Goal: Obtain resource: Obtain resource

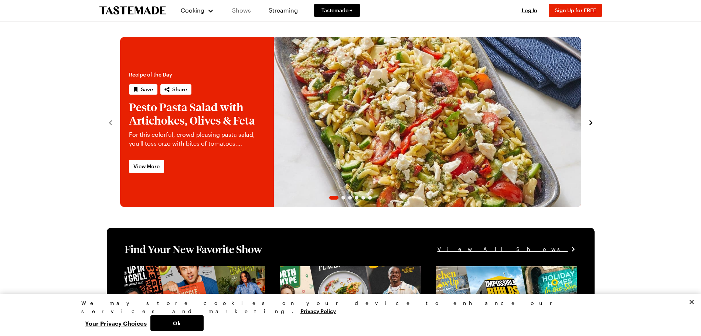
click at [240, 10] on link "Shows" at bounding box center [242, 10] width 34 height 21
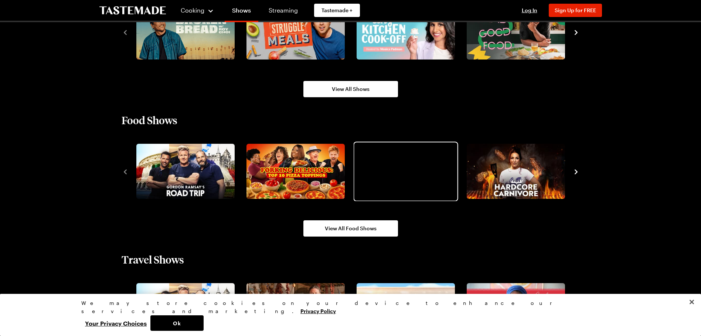
scroll to position [629, 0]
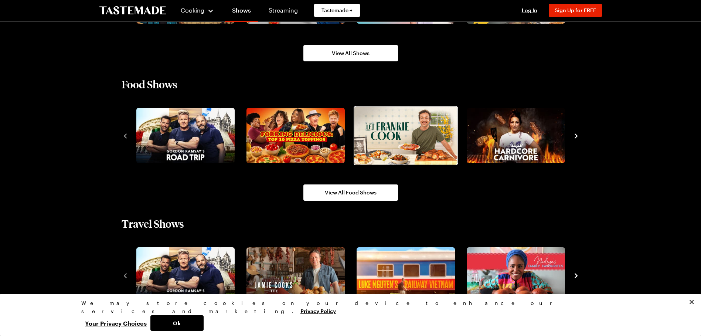
click at [402, 133] on img "3 / 10" at bounding box center [405, 135] width 103 height 58
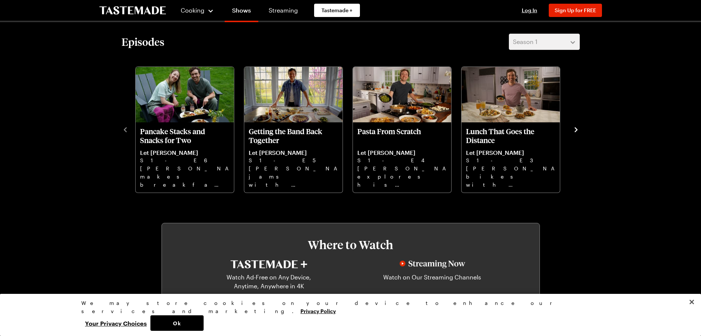
scroll to position [222, 0]
click at [578, 130] on icon "navigate to next item" at bounding box center [576, 129] width 7 height 7
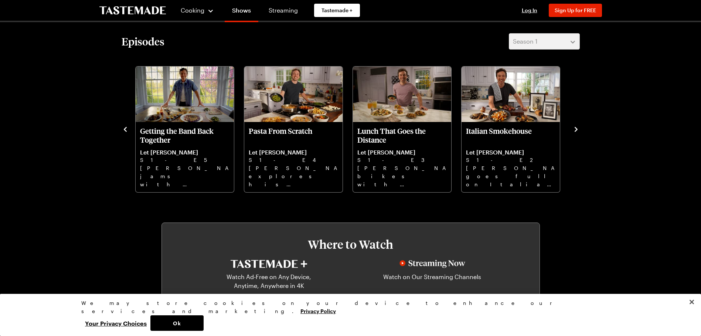
click at [577, 130] on icon "navigate to next item" at bounding box center [576, 129] width 3 height 5
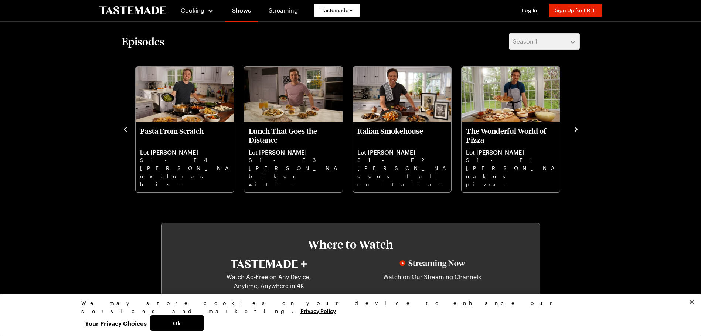
click at [577, 130] on icon "navigate to next item" at bounding box center [576, 129] width 3 height 5
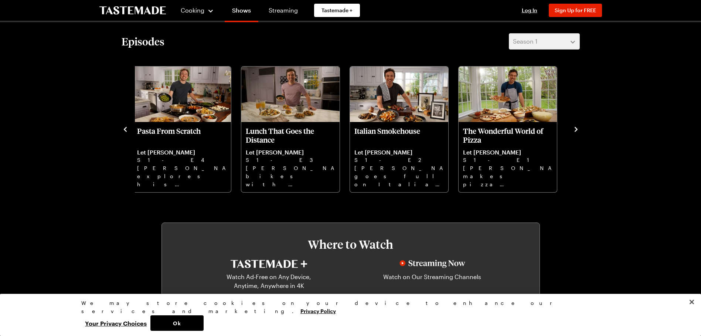
drag, startPoint x: 577, startPoint y: 126, endPoint x: 573, endPoint y: 132, distance: 6.5
click at [574, 130] on icon "navigate to next item" at bounding box center [576, 129] width 7 height 7
click at [577, 131] on icon "navigate to next item" at bounding box center [576, 129] width 7 height 7
click at [575, 128] on icon "navigate to next item" at bounding box center [576, 129] width 7 height 7
click at [172, 166] on p "Frankie explores his pasta roots with Cavatelli, ragout Pappardelle, anchovy Gn…" at bounding box center [181, 176] width 89 height 24
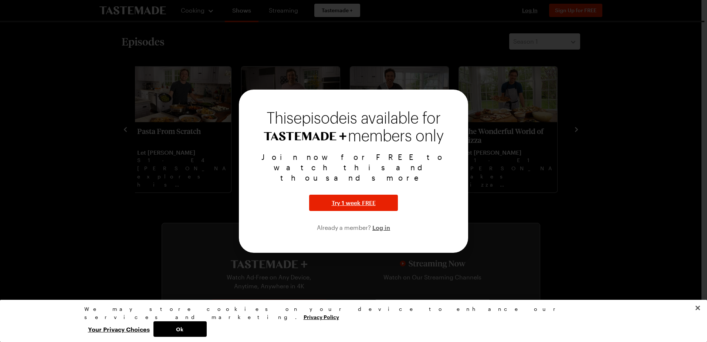
drag, startPoint x: 503, startPoint y: 221, endPoint x: 514, endPoint y: 208, distance: 17.3
click at [503, 219] on div at bounding box center [353, 171] width 707 height 342
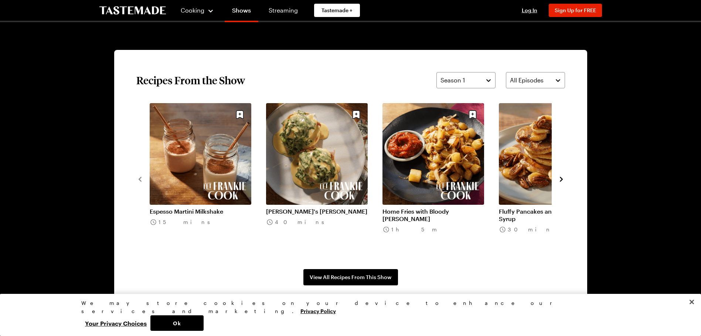
scroll to position [592, 0]
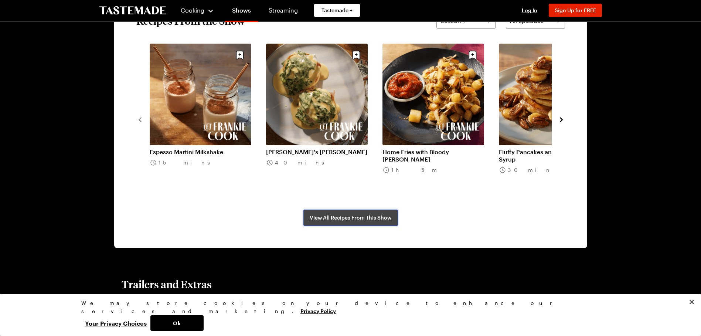
click at [349, 220] on span "View All Recipes From This Show" at bounding box center [351, 217] width 82 height 7
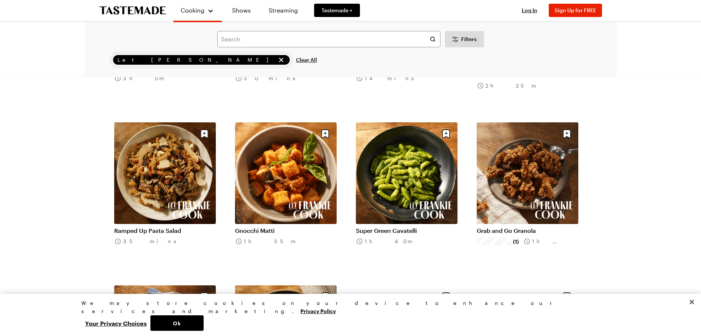
scroll to position [370, 0]
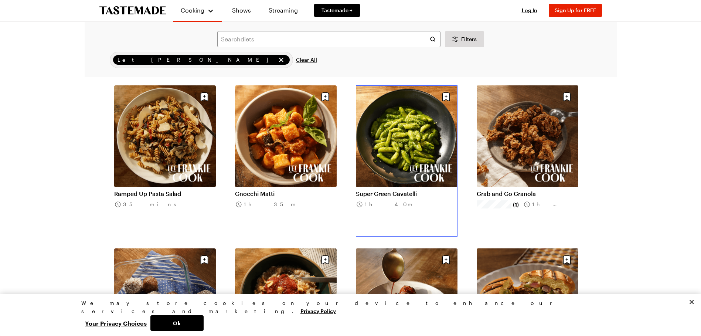
click at [395, 194] on link "Super Green Cavatelli" at bounding box center [407, 193] width 102 height 7
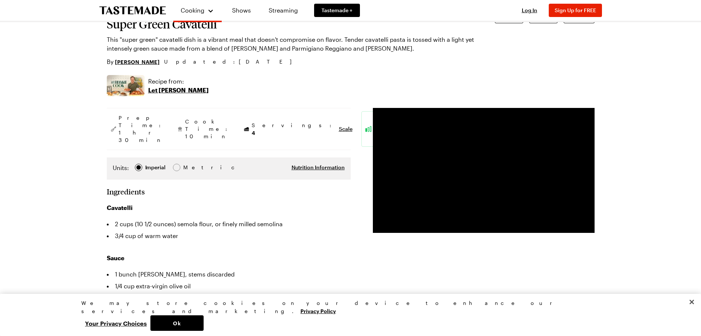
scroll to position [37, 0]
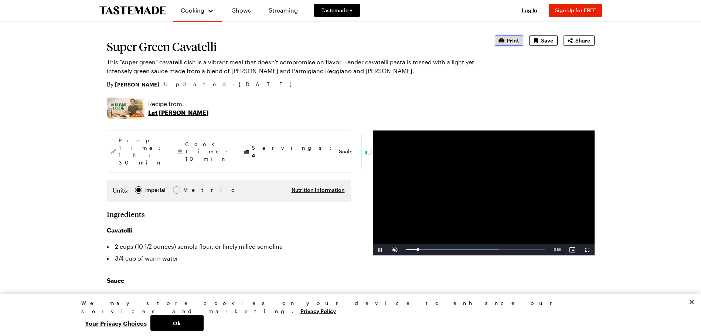
click at [515, 40] on span "Print" at bounding box center [513, 40] width 12 height 7
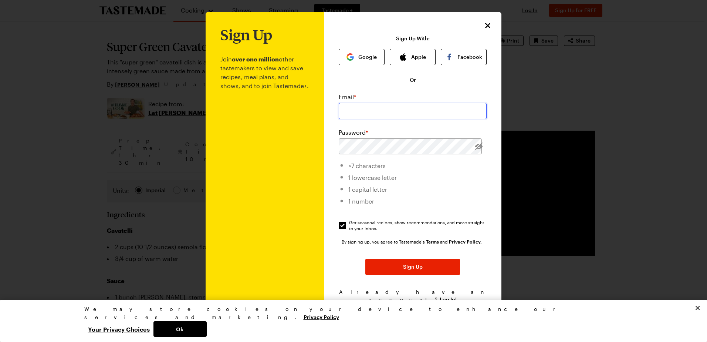
click at [372, 109] on input "email" at bounding box center [413, 111] width 148 height 16
type input "vickie1mom@gmail.com"
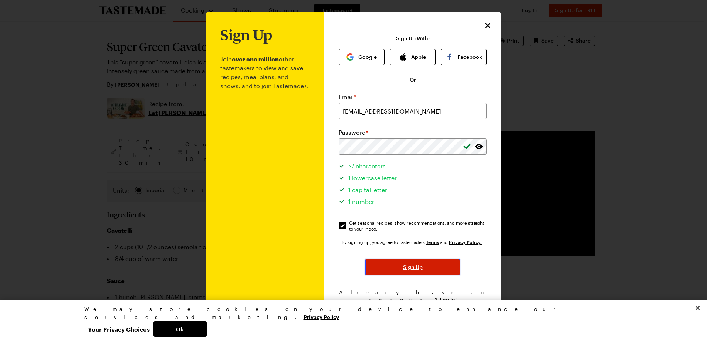
click at [404, 267] on span "Sign Up" at bounding box center [413, 266] width 20 height 7
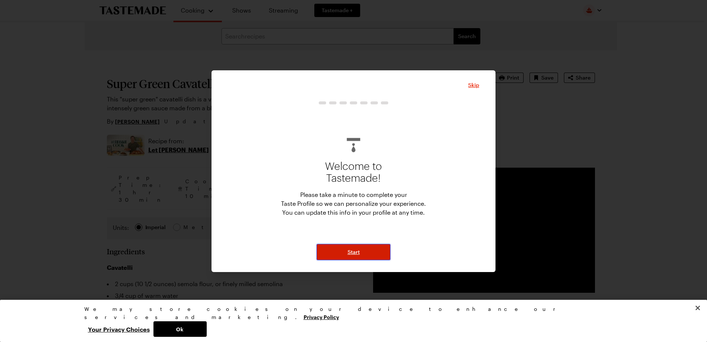
click at [354, 249] on span "Start" at bounding box center [354, 251] width 12 height 7
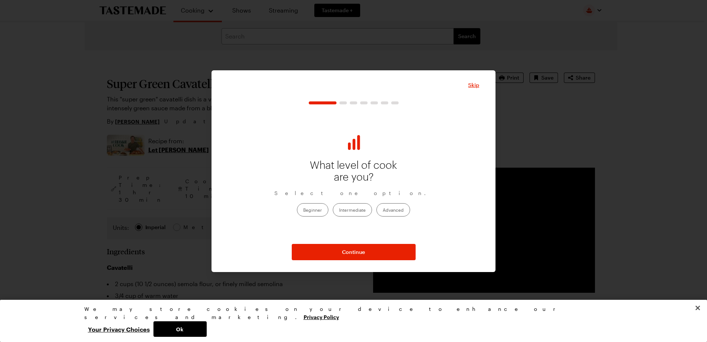
click at [389, 210] on label "Advanced" at bounding box center [393, 209] width 34 height 13
click at [383, 210] on input "Advanced" at bounding box center [383, 210] width 0 height 0
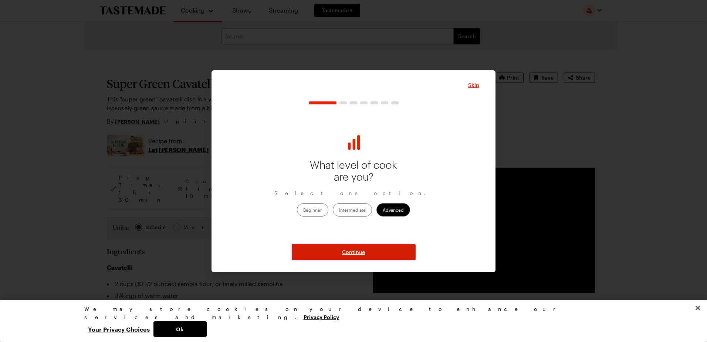
click at [347, 250] on span "Continue" at bounding box center [353, 251] width 23 height 7
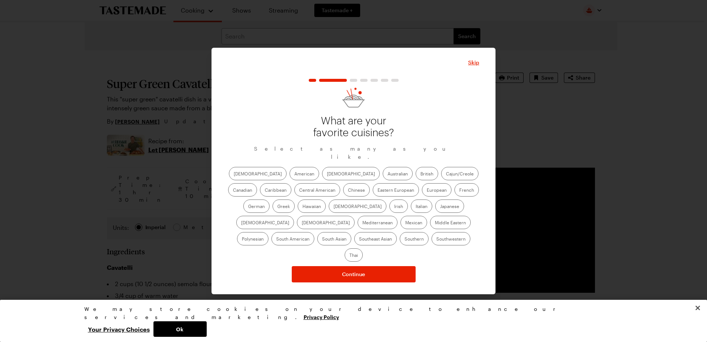
click at [411, 209] on label "Italian" at bounding box center [421, 205] width 21 height 13
click at [416, 207] on input "Italian" at bounding box center [416, 207] width 0 height 0
click at [400, 227] on label "Mexican" at bounding box center [413, 222] width 27 height 13
click at [405, 223] on input "Mexican" at bounding box center [405, 223] width 0 height 0
click at [329, 209] on label "Indian" at bounding box center [358, 205] width 58 height 13
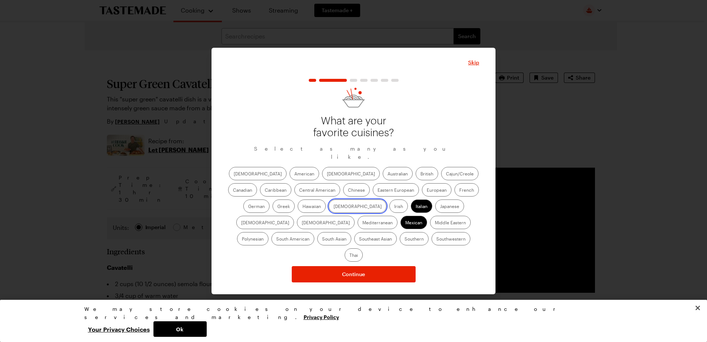
click at [334, 207] on input "Indian" at bounding box center [334, 207] width 0 height 0
click at [322, 177] on label "Asian" at bounding box center [351, 173] width 58 height 13
click at [327, 174] on input "Asian" at bounding box center [327, 174] width 0 height 0
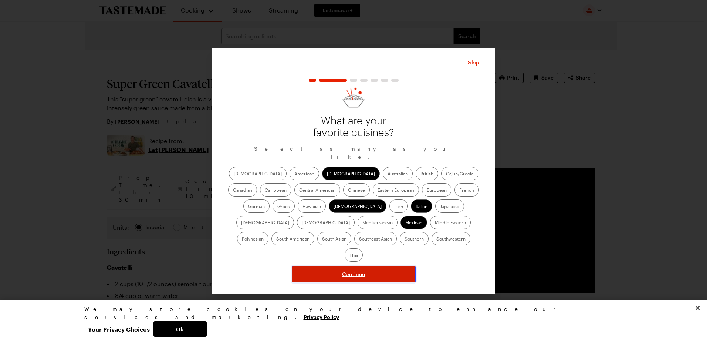
click at [349, 270] on span "Continue" at bounding box center [353, 273] width 23 height 7
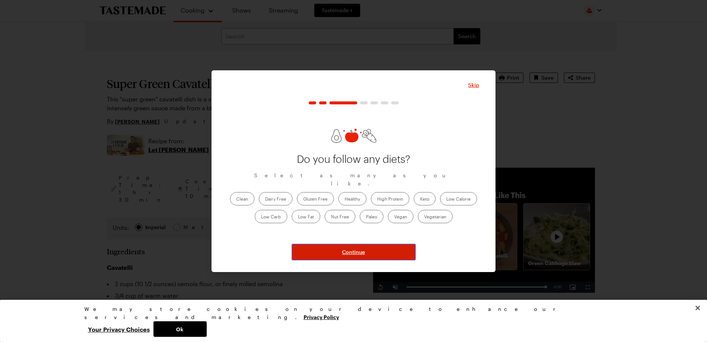
click at [353, 251] on span "Continue" at bounding box center [353, 251] width 23 height 7
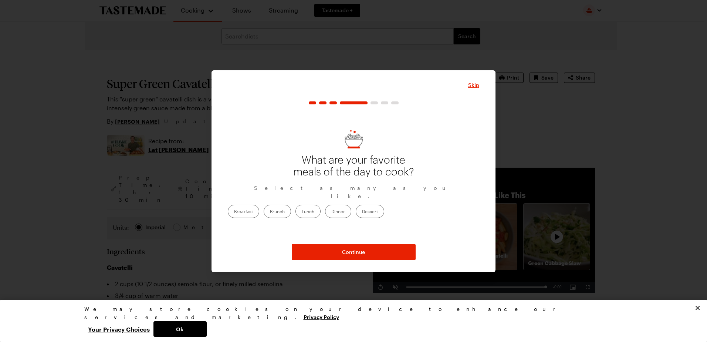
drag, startPoint x: 384, startPoint y: 208, endPoint x: 392, endPoint y: 207, distance: 7.4
click at [351, 208] on label "Dinner" at bounding box center [338, 210] width 26 height 13
drag, startPoint x: 392, startPoint y: 207, endPoint x: 418, endPoint y: 209, distance: 26.7
click at [384, 209] on label "Dessert" at bounding box center [370, 210] width 28 height 13
click at [362, 212] on input "Dessert" at bounding box center [362, 212] width 0 height 0
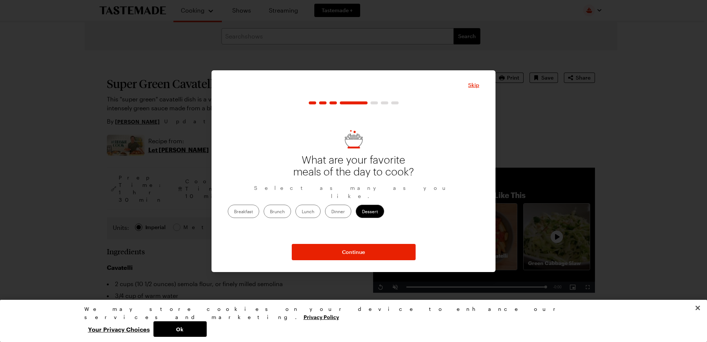
click at [351, 204] on label "Dinner" at bounding box center [338, 210] width 26 height 13
click at [331, 212] on input "Dinner" at bounding box center [331, 212] width 0 height 0
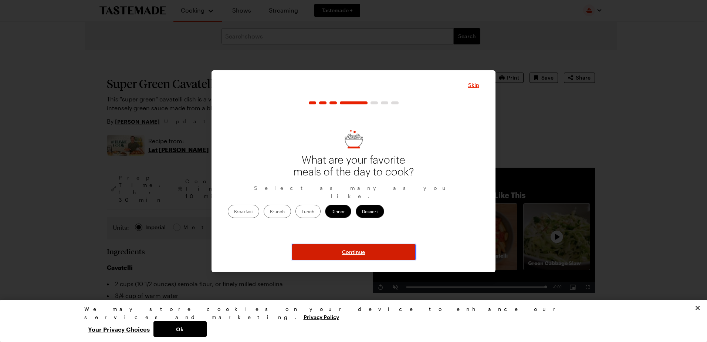
click at [352, 251] on span "Continue" at bounding box center [353, 251] width 23 height 7
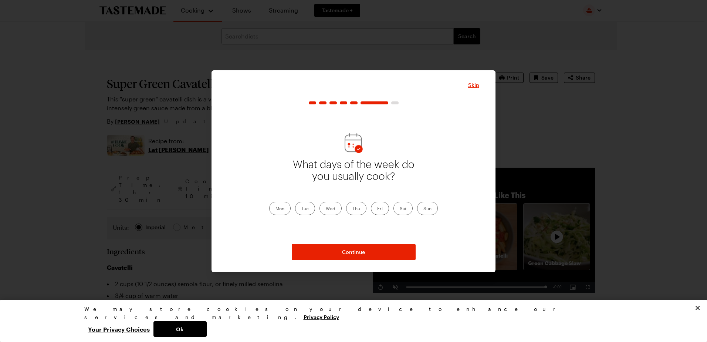
click at [279, 207] on label "Mon" at bounding box center [279, 208] width 21 height 13
click at [275, 209] on input "Mon" at bounding box center [275, 209] width 0 height 0
click at [308, 208] on label "Tue" at bounding box center [305, 208] width 20 height 13
drag, startPoint x: 310, startPoint y: 208, endPoint x: 301, endPoint y: 209, distance: 9.3
click at [302, 208] on label "Tue" at bounding box center [305, 208] width 20 height 13
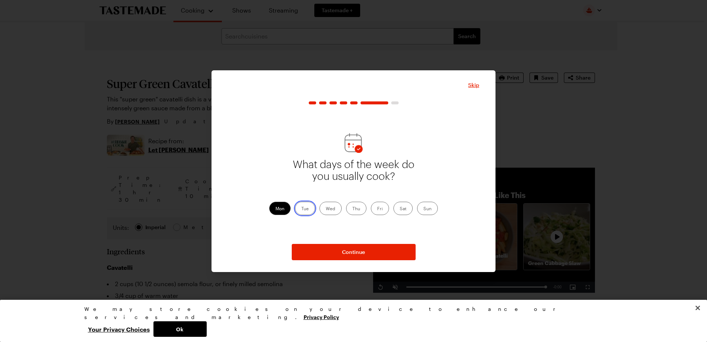
click at [301, 209] on input "Tue" at bounding box center [301, 209] width 0 height 0
click at [333, 208] on label "Wed" at bounding box center [330, 208] width 22 height 13
click at [326, 209] on input "Wed" at bounding box center [326, 209] width 0 height 0
drag, startPoint x: 351, startPoint y: 207, endPoint x: 355, endPoint y: 206, distance: 3.7
click at [353, 207] on label "Thu" at bounding box center [356, 208] width 20 height 13
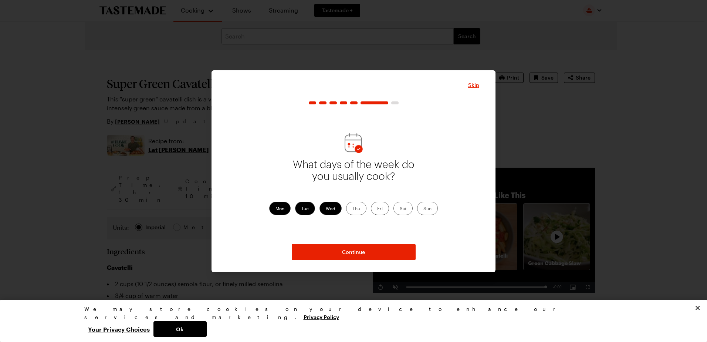
click at [355, 206] on label "Thu" at bounding box center [356, 208] width 20 height 13
click at [352, 209] on input "Thu" at bounding box center [352, 209] width 0 height 0
click at [379, 208] on label "Fri" at bounding box center [380, 208] width 18 height 13
click at [377, 209] on input "Fri" at bounding box center [377, 209] width 0 height 0
click at [404, 206] on label "Sat" at bounding box center [402, 208] width 19 height 13
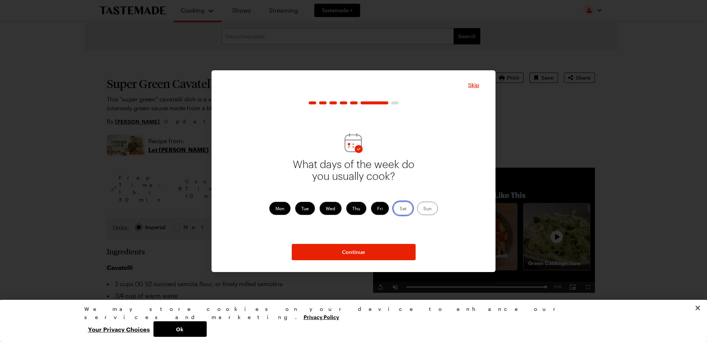
click at [400, 209] on input "Sat" at bounding box center [400, 209] width 0 height 0
click at [425, 208] on label "Sun" at bounding box center [427, 208] width 21 height 13
click at [433, 207] on label "Sun" at bounding box center [427, 208] width 21 height 13
click at [423, 209] on input "Sun" at bounding box center [423, 209] width 0 height 0
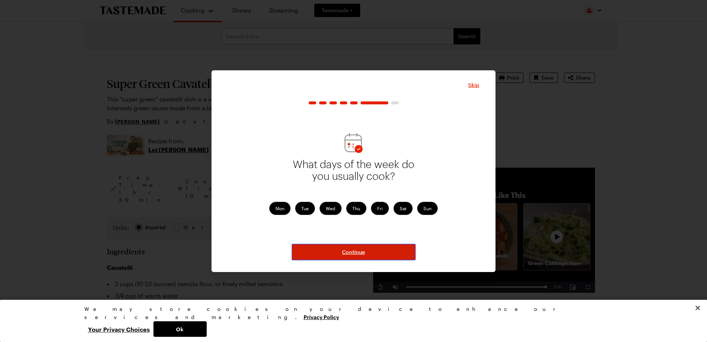
click at [354, 251] on span "Continue" at bounding box center [353, 251] width 23 height 7
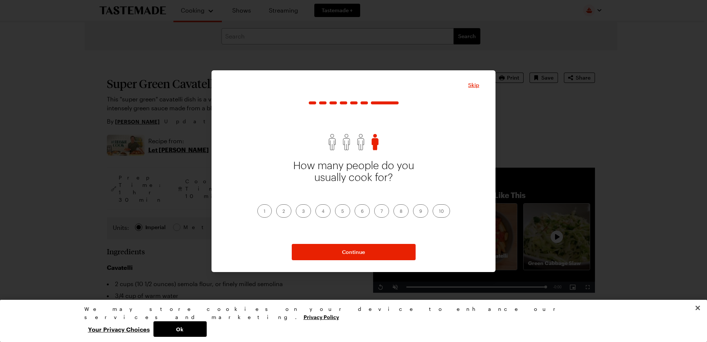
click at [282, 209] on label "2" at bounding box center [283, 210] width 15 height 13
click at [283, 212] on input "2" at bounding box center [283, 212] width 0 height 0
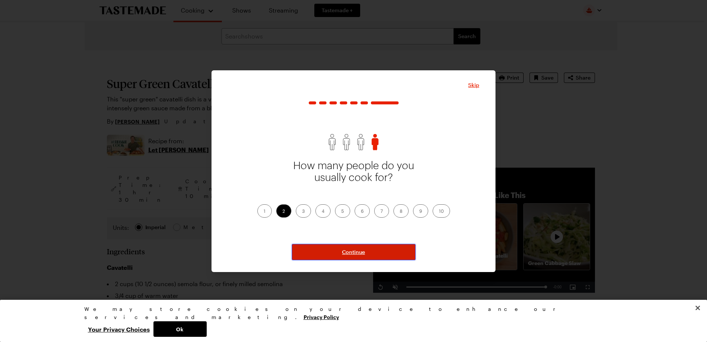
click at [364, 252] on span "Continue" at bounding box center [353, 251] width 23 height 7
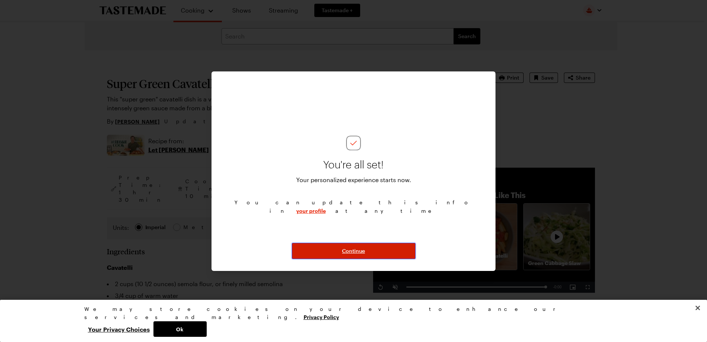
click at [352, 248] on span "Continue" at bounding box center [353, 250] width 23 height 7
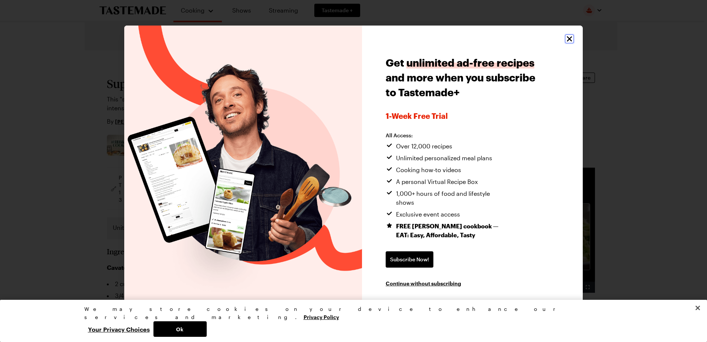
click at [567, 43] on icon "Close" at bounding box center [569, 38] width 9 height 9
type textarea "x"
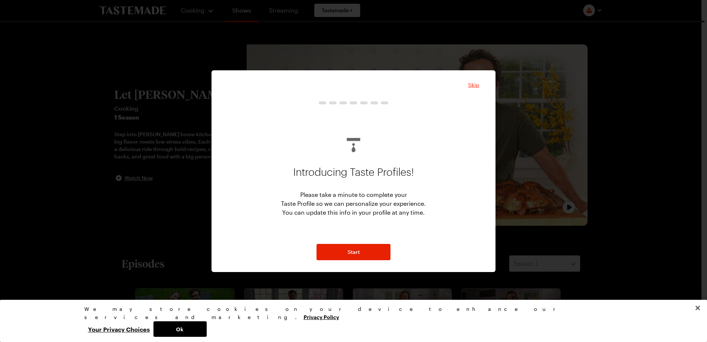
click at [475, 85] on span "Skip" at bounding box center [473, 84] width 11 height 7
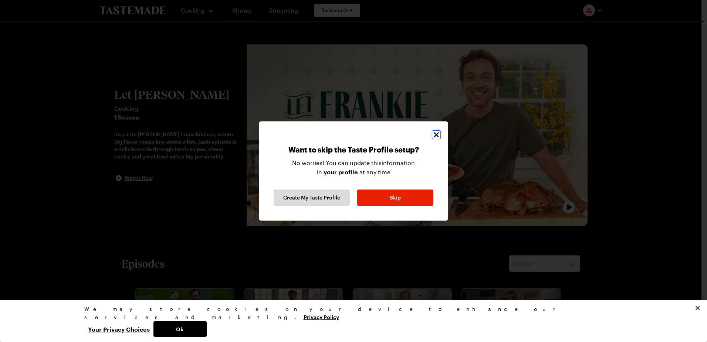
click at [437, 134] on icon "Close" at bounding box center [436, 134] width 9 height 9
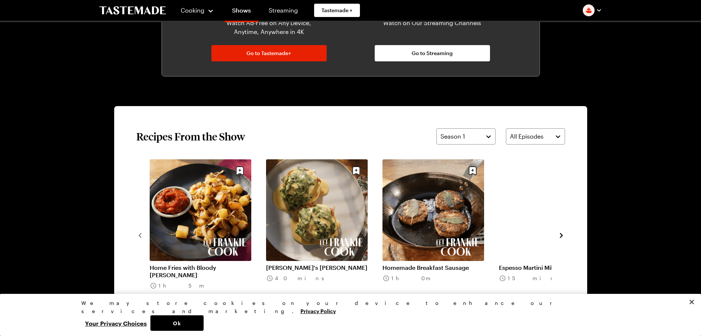
scroll to position [481, 0]
